Goal: Transaction & Acquisition: Purchase product/service

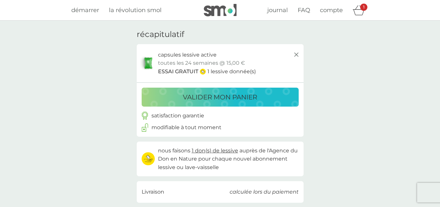
click at [199, 95] on p "valider mon panier" at bounding box center [220, 97] width 74 height 10
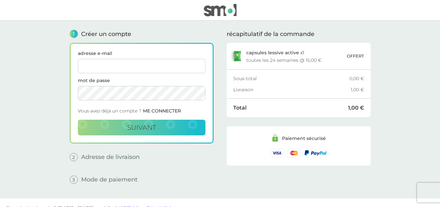
click at [130, 59] on input "adresse e-mail" at bounding box center [142, 66] width 128 height 14
paste input "[EMAIL_ADDRESS][DOMAIN_NAME]"
type input "[EMAIL_ADDRESS][DOMAIN_NAME]"
click at [132, 126] on span "suivant" at bounding box center [141, 128] width 29 height 8
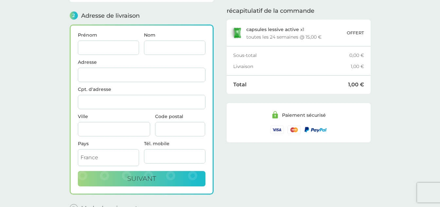
scroll to position [80, 0]
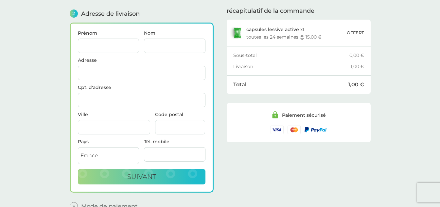
click at [94, 42] on input "Prénom" at bounding box center [108, 46] width 61 height 14
click at [95, 72] on input "Adresse" at bounding box center [142, 73] width 128 height 14
paste input "[STREET_ADDRESS][DEMOGRAPHIC_DATA]"
type input "[STREET_ADDRESS][DEMOGRAPHIC_DATA]"
click at [106, 45] on input "Prénom" at bounding box center [108, 46] width 61 height 14
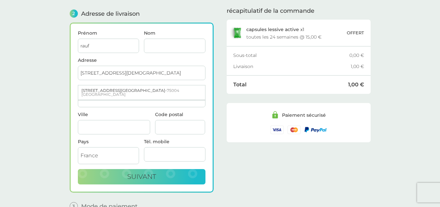
type input "rauf"
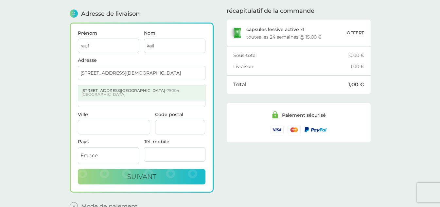
type input "kail"
click at [102, 90] on div "[STREET_ADDRESS]" at bounding box center [141, 92] width 127 height 14
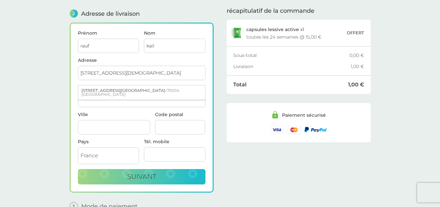
type input "[STREET_ADDRESS][GEOGRAPHIC_DATA]"
type input "[GEOGRAPHIC_DATA]"
type input "75004"
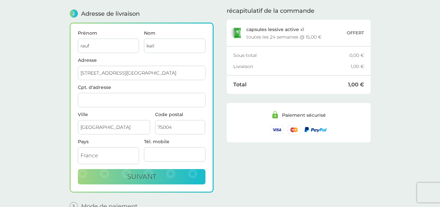
click at [99, 129] on input "[GEOGRAPHIC_DATA]" at bounding box center [114, 127] width 72 height 14
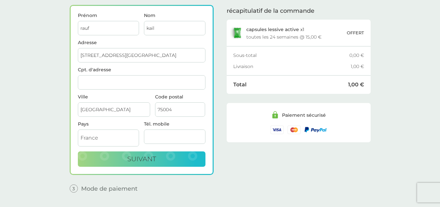
scroll to position [113, 0]
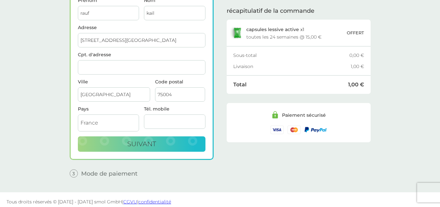
click at [158, 122] on input "Tél. mobile" at bounding box center [174, 121] width 61 height 14
paste input "33667569803"
type input "33667569803"
click at [160, 140] on button "suivant" at bounding box center [142, 144] width 128 height 16
checkbox input "true"
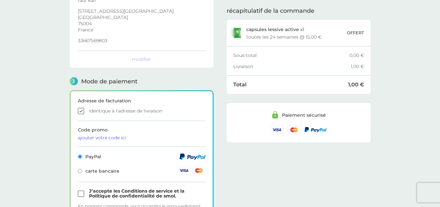
scroll to position [181, 0]
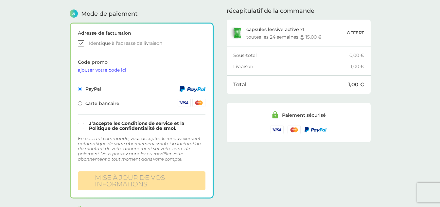
click at [104, 99] on div "carte bancaire" at bounding box center [142, 103] width 128 height 9
radio input "false"
radio input "true"
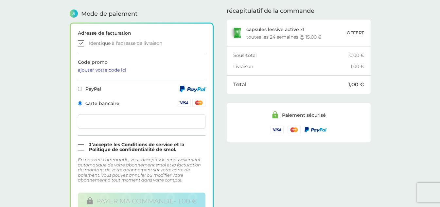
click at [81, 148] on input "checkbox" at bounding box center [142, 147] width 128 height 10
checkbox input "true"
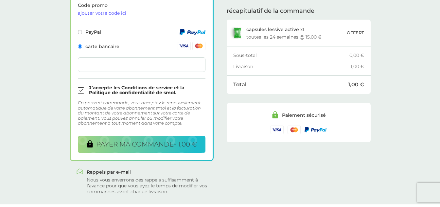
scroll to position [246, 0]
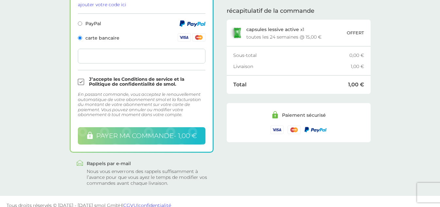
click at [134, 137] on span "payer ma commande - 1,00 €" at bounding box center [146, 136] width 101 height 8
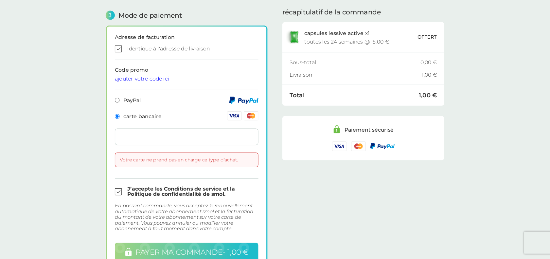
scroll to position [181, 0]
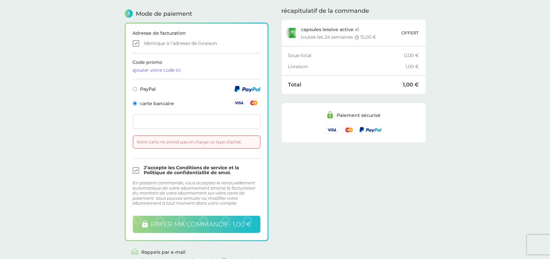
drag, startPoint x: 423, startPoint y: 1, endPoint x: 31, endPoint y: 115, distance: 408.5
click at [31, 115] on main "1 Créer un compte [EMAIL_ADDRESS][DOMAIN_NAME] modifier 2 Adresse de livraison …" at bounding box center [275, 62] width 550 height 444
drag, startPoint x: 135, startPoint y: 138, endPoint x: 247, endPoint y: 136, distance: 111.8
click at [247, 136] on div "Votre carte ne prend pas en charge ce type d'achat." at bounding box center [197, 141] width 128 height 13
copy div "Votre carte ne prend pas en charge ce type d'achat."
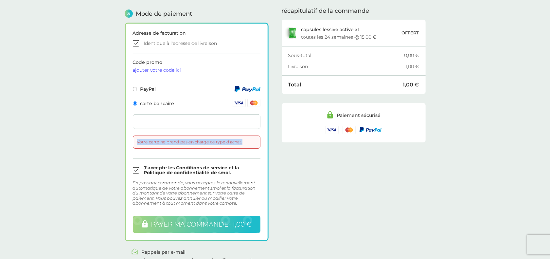
scroll to position [222, 0]
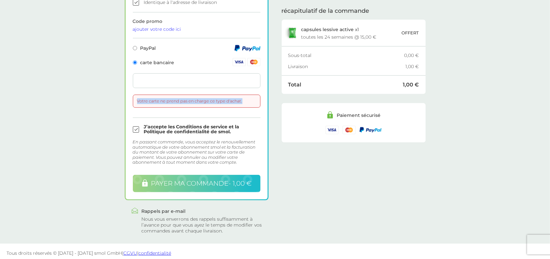
click at [192, 185] on span "payer ma commande - 1,00 €" at bounding box center [201, 183] width 101 height 8
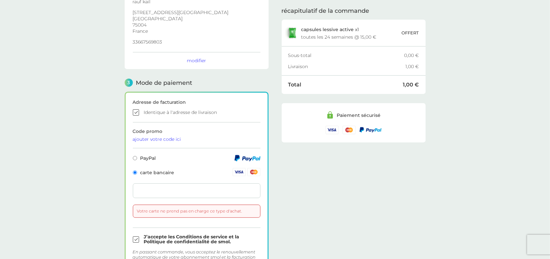
scroll to position [180, 0]
